Goal: Information Seeking & Learning: Check status

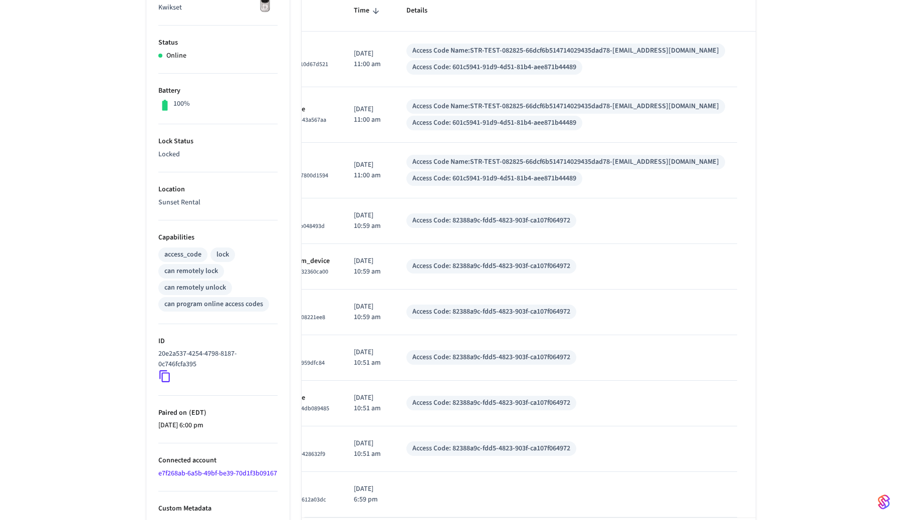
scroll to position [298, 0]
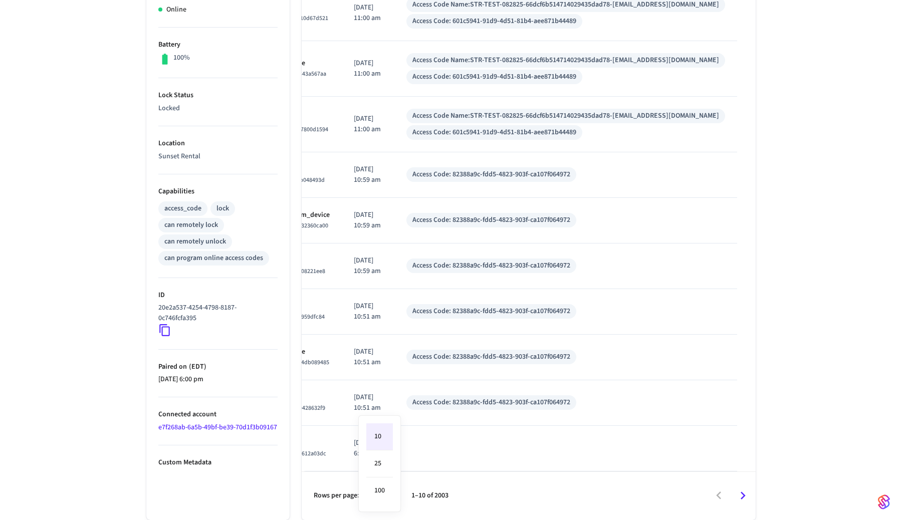
click at [377, 494] on body "Name TBD Production Find by ID ⌘ K dd Devices ACS Systems Connected Accounts Us…" at bounding box center [451, 143] width 902 height 753
click at [381, 486] on li "100" at bounding box center [379, 490] width 27 height 27
type input "***"
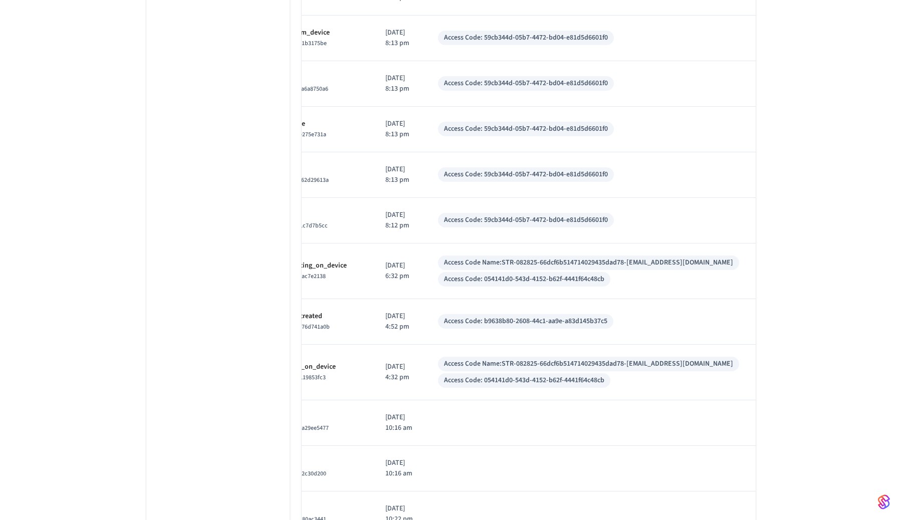
scroll to position [1240, 0]
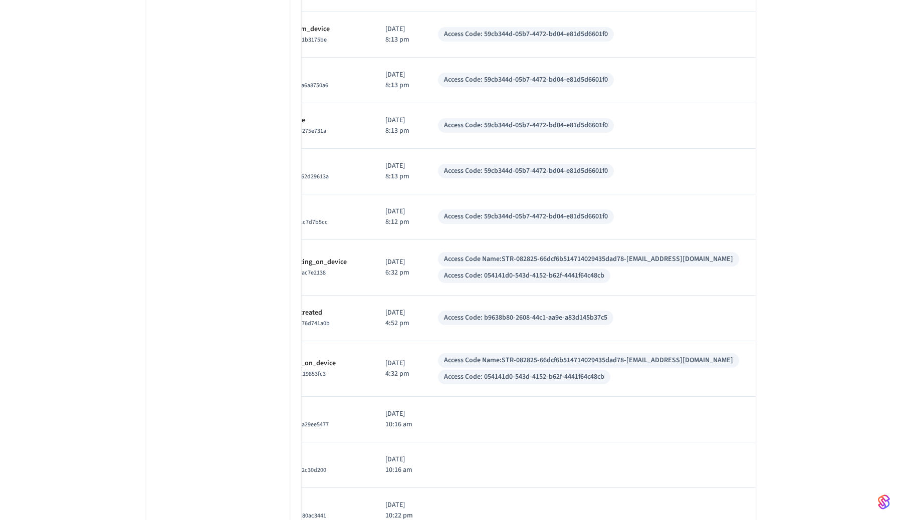
click at [508, 265] on div "Access Code Name: STR-082825-66dcf6b514714029435dad78-[EMAIL_ADDRESS][DOMAIN_NA…" at bounding box center [588, 259] width 289 height 11
click at [518, 265] on div "Access Code Name: STR-082825-66dcf6b514714029435dad78-[EMAIL_ADDRESS][DOMAIN_NA…" at bounding box center [588, 259] width 289 height 11
click at [513, 265] on div "Access Code Name: STR-082825-66dcf6b514714029435dad78-[EMAIL_ADDRESS][DOMAIN_NA…" at bounding box center [588, 259] width 289 height 11
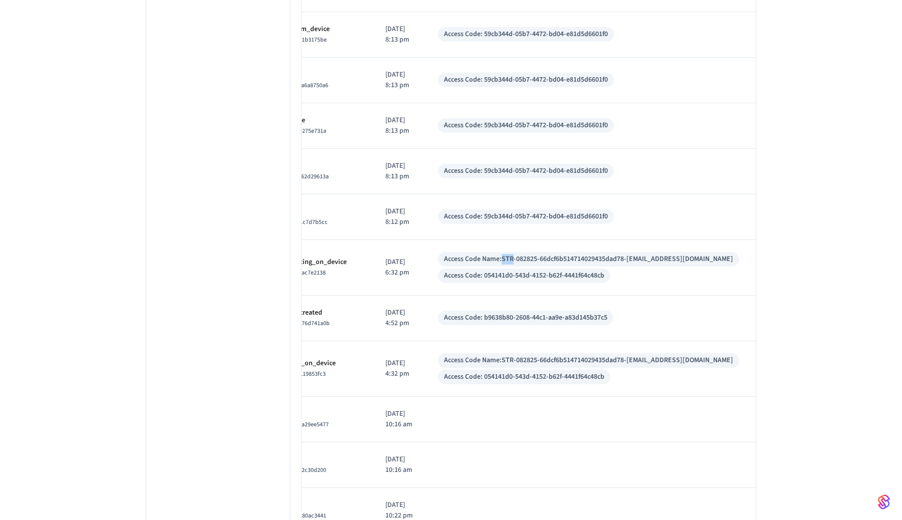
click at [513, 265] on div "Access Code Name: STR-082825-66dcf6b514714029435dad78-[EMAIL_ADDRESS][DOMAIN_NA…" at bounding box center [588, 259] width 289 height 11
copy div "Access Code Name: STR-082825-66dcf6b514714029435dad78-[EMAIL_ADDRESS][DOMAIN_NA…"
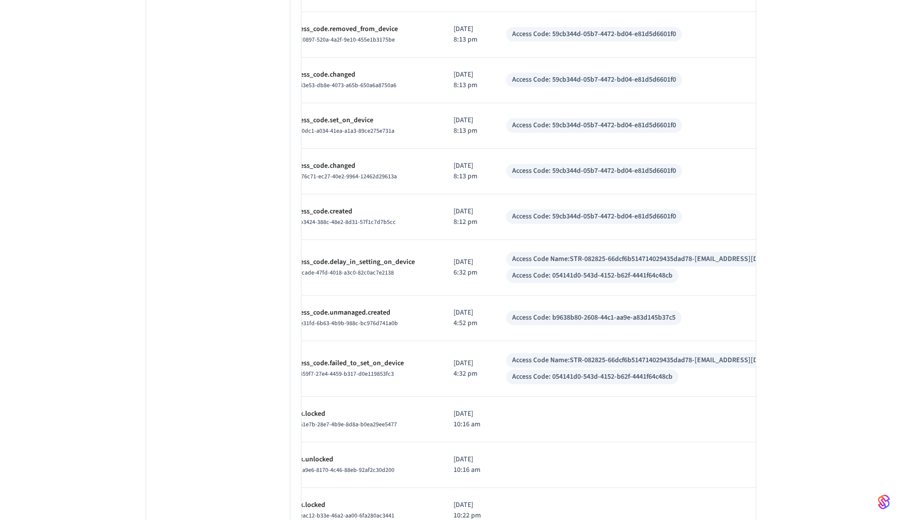
scroll to position [0, 0]
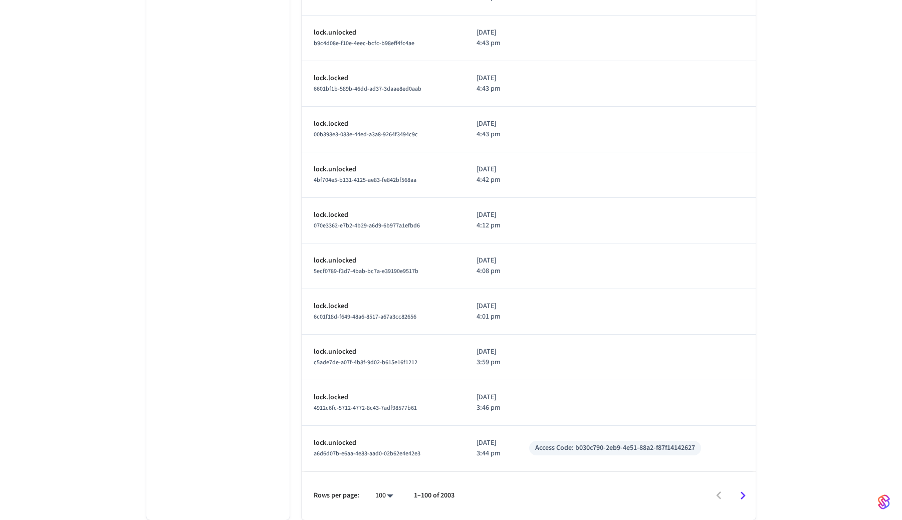
scroll to position [4757, 0]
click at [739, 497] on icon "Go to next page" at bounding box center [743, 496] width 16 height 16
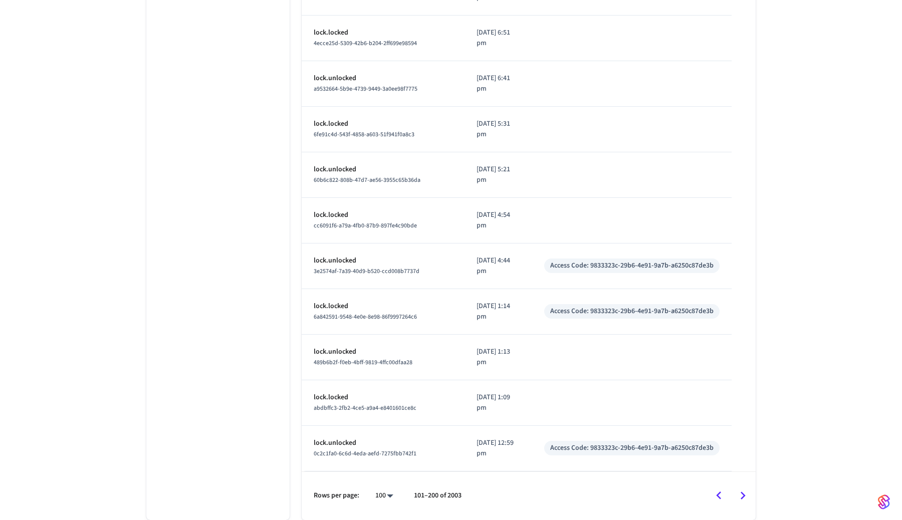
scroll to position [4306, 0]
click at [743, 493] on icon "Go to next page" at bounding box center [743, 496] width 16 height 16
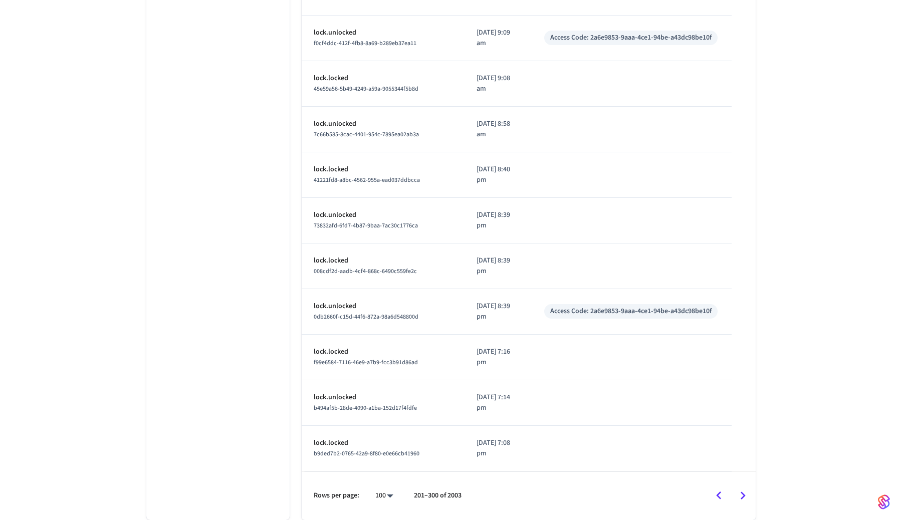
scroll to position [4527, 0]
click at [743, 493] on icon "Go to next page" at bounding box center [743, 496] width 16 height 16
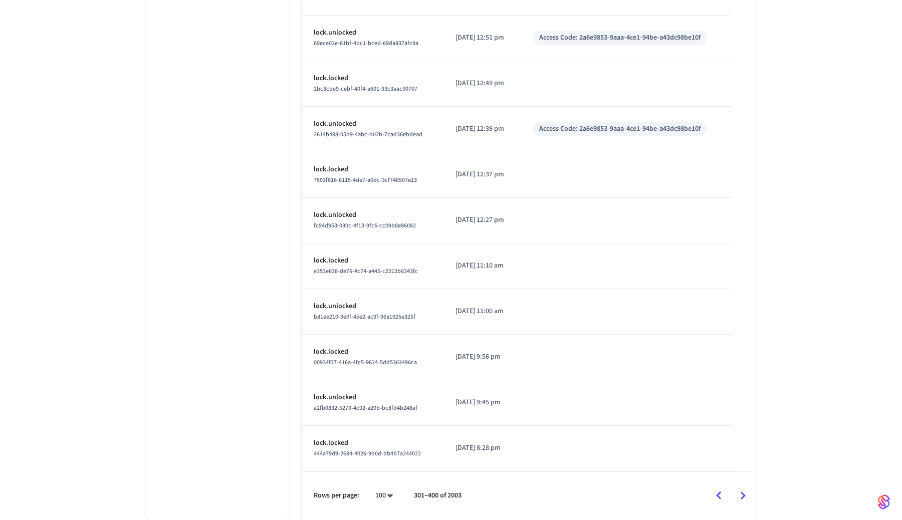
scroll to position [4306, 0]
click at [743, 493] on icon "Go to next page" at bounding box center [743, 496] width 16 height 16
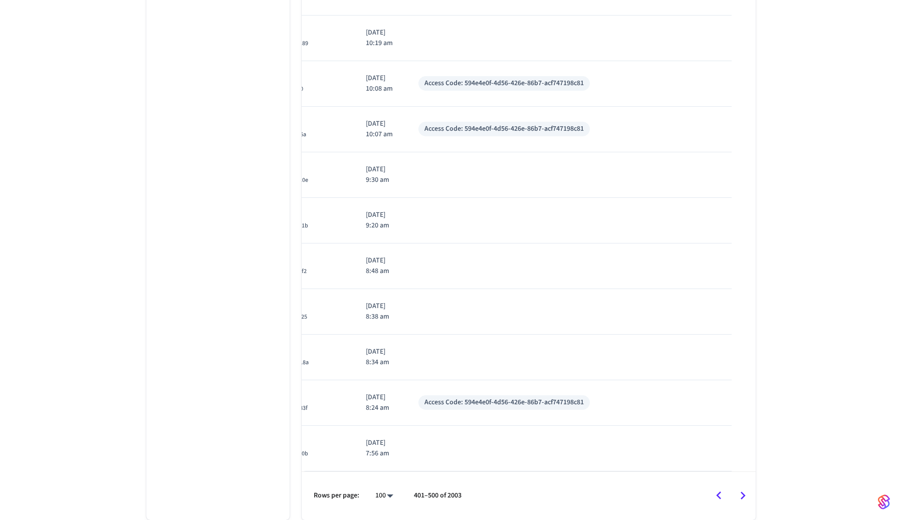
scroll to position [4642, 0]
click at [720, 496] on icon "Go to previous page" at bounding box center [719, 496] width 16 height 16
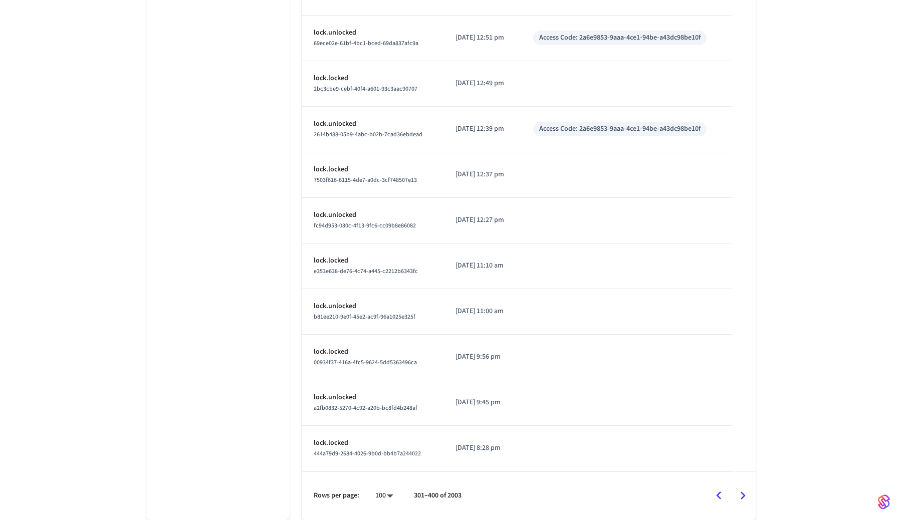
click at [720, 496] on icon "Go to previous page" at bounding box center [719, 496] width 16 height 16
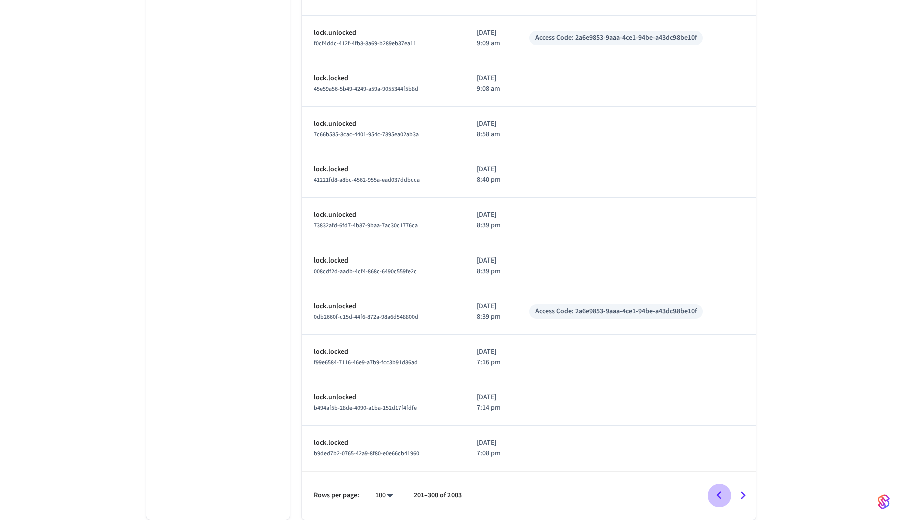
click at [720, 496] on icon "Go to previous page" at bounding box center [719, 496] width 16 height 16
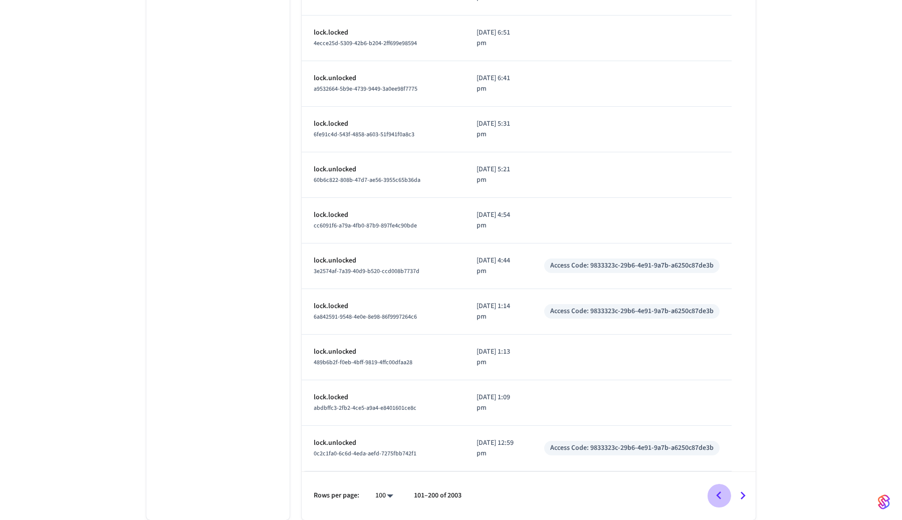
click at [720, 496] on icon "Go to previous page" at bounding box center [719, 496] width 16 height 16
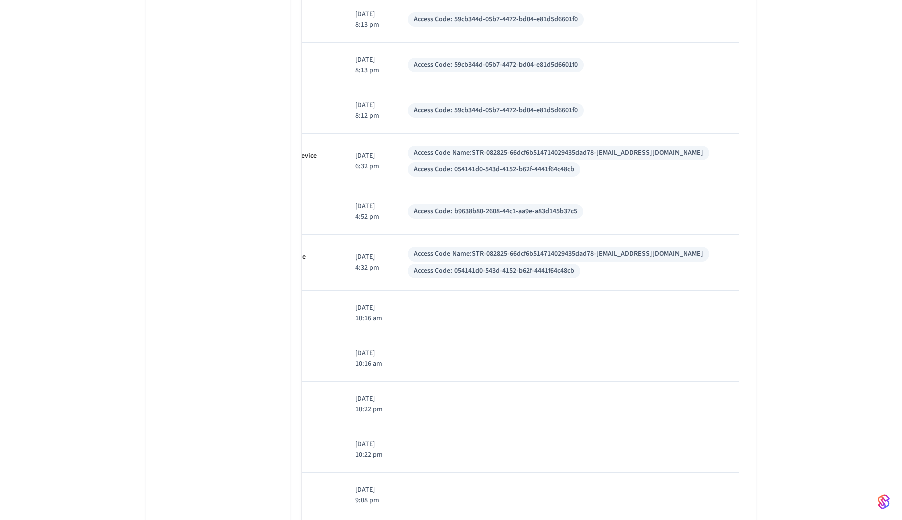
scroll to position [0, 0]
